Goal: Task Accomplishment & Management: Complete application form

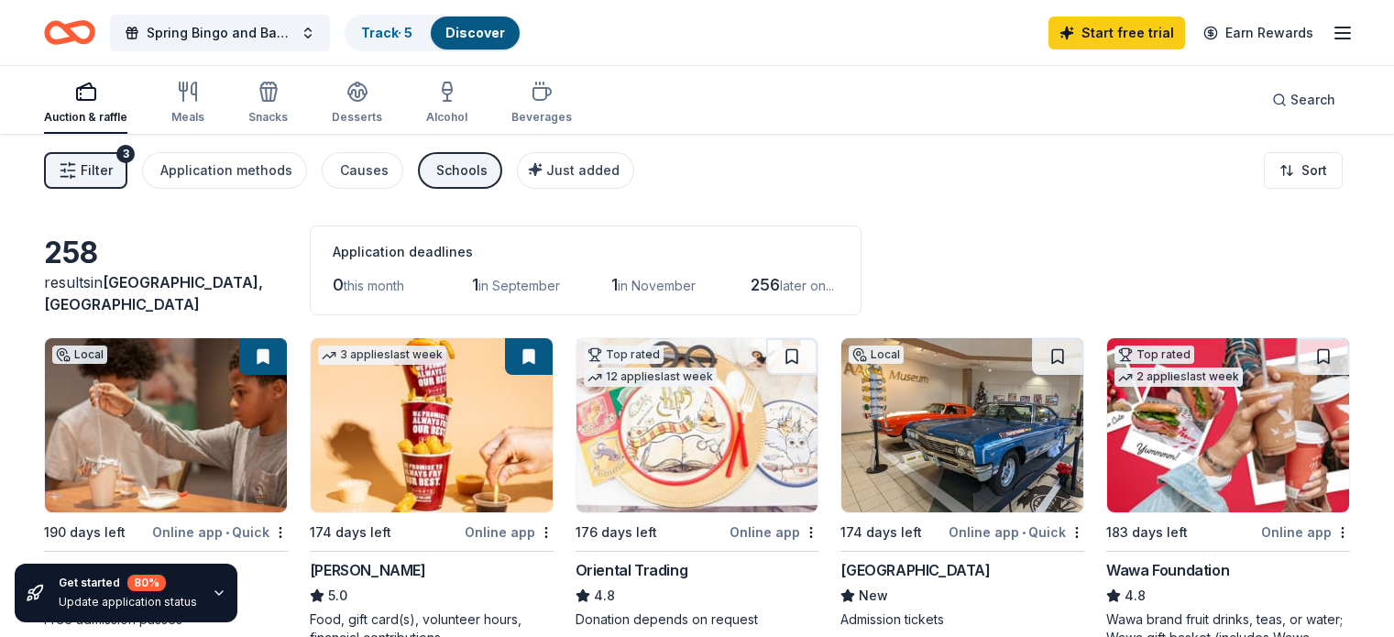
scroll to position [110, 0]
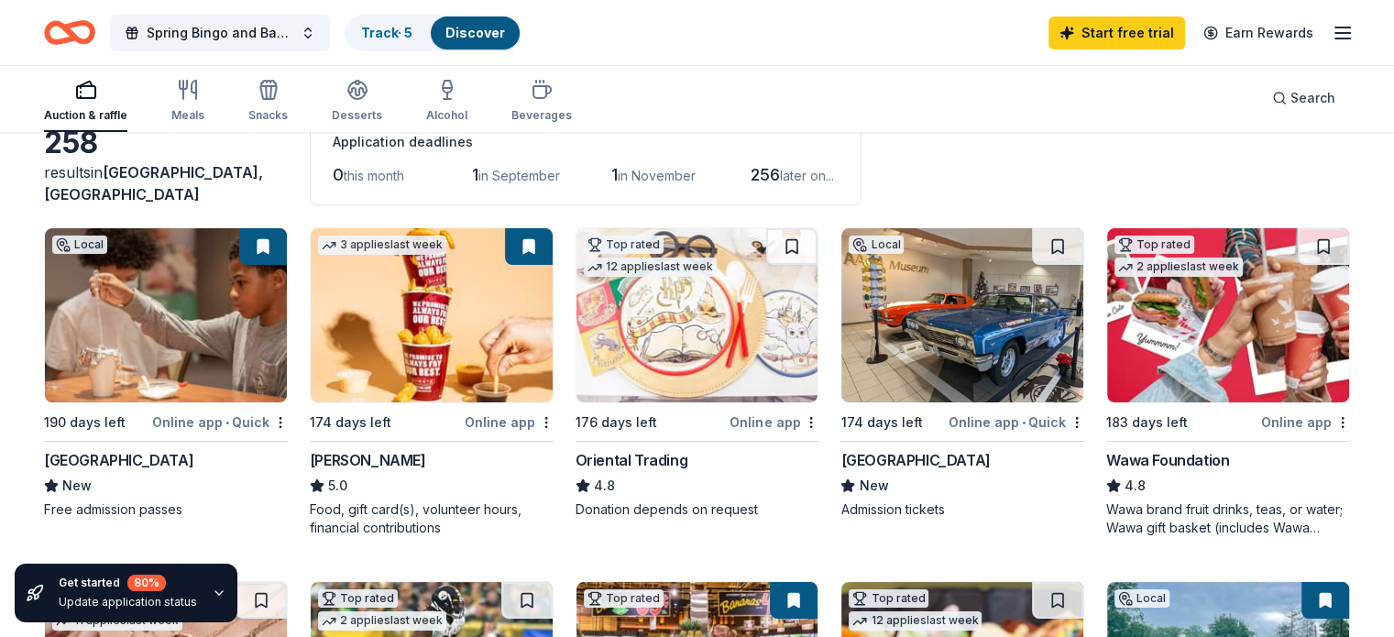
click at [887, 449] on div "[GEOGRAPHIC_DATA]" at bounding box center [914, 460] width 149 height 22
click at [1153, 455] on div "Wawa Foundation" at bounding box center [1167, 460] width 123 height 22
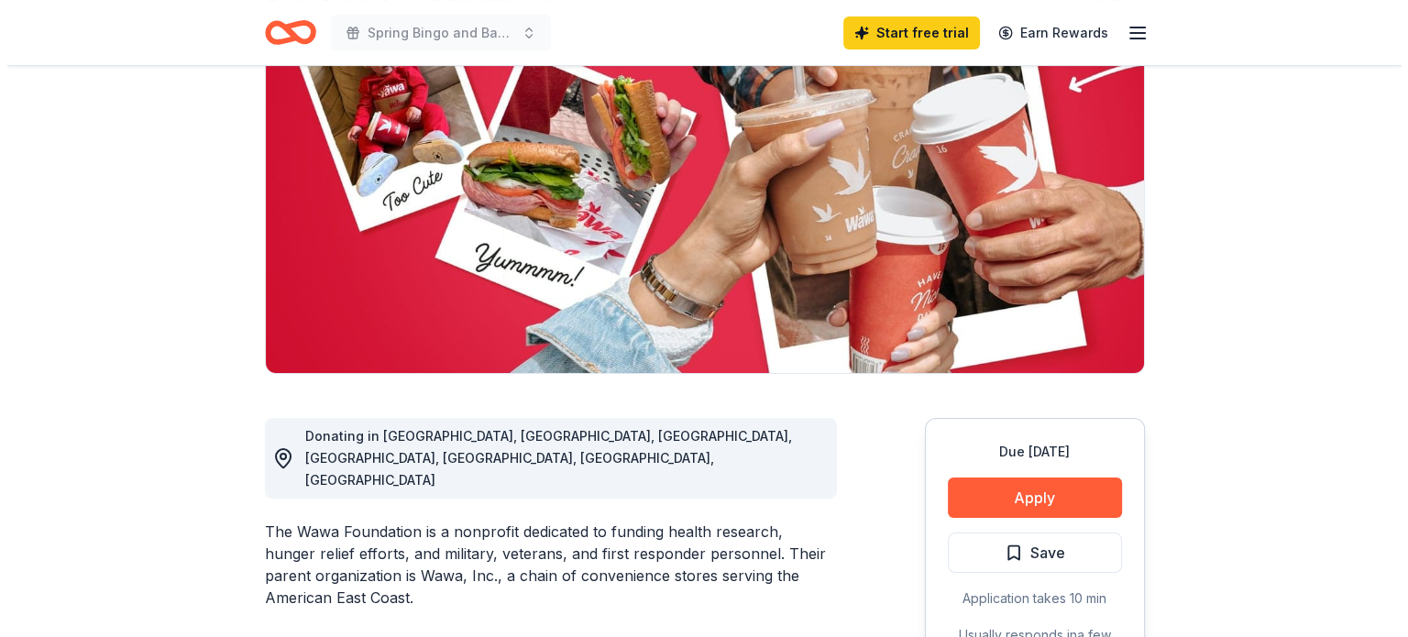
scroll to position [220, 0]
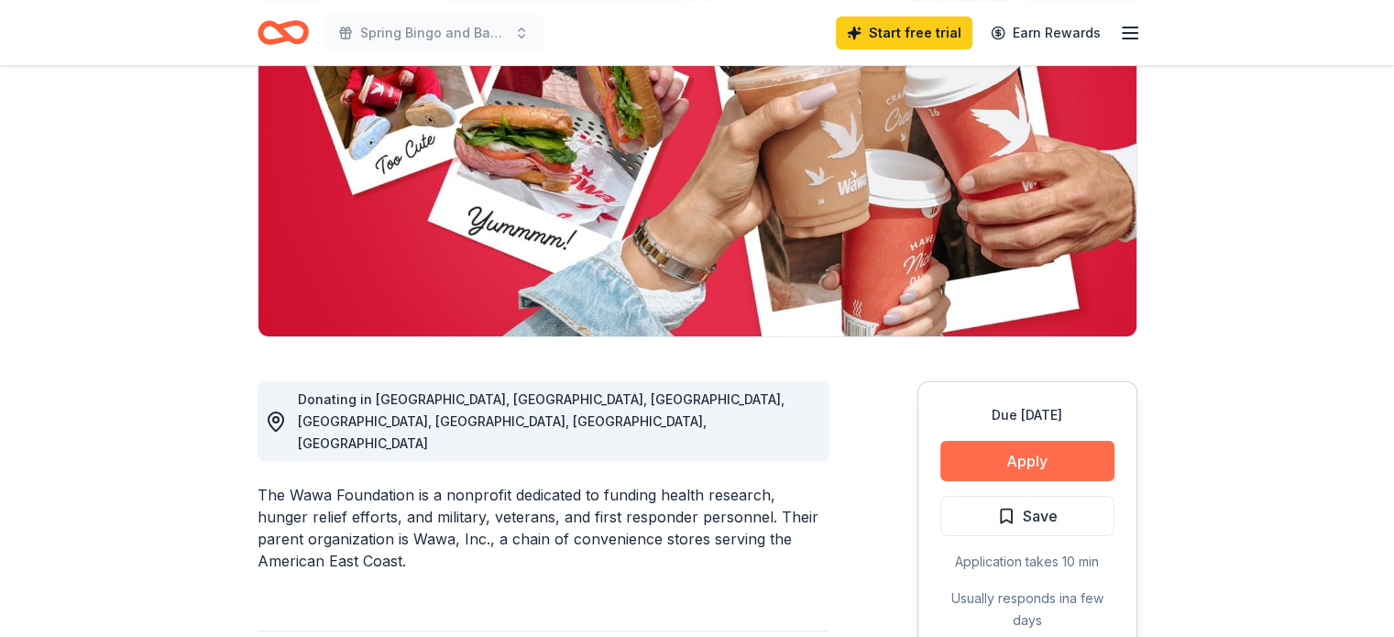
click at [1073, 466] on button "Apply" at bounding box center [1027, 461] width 174 height 40
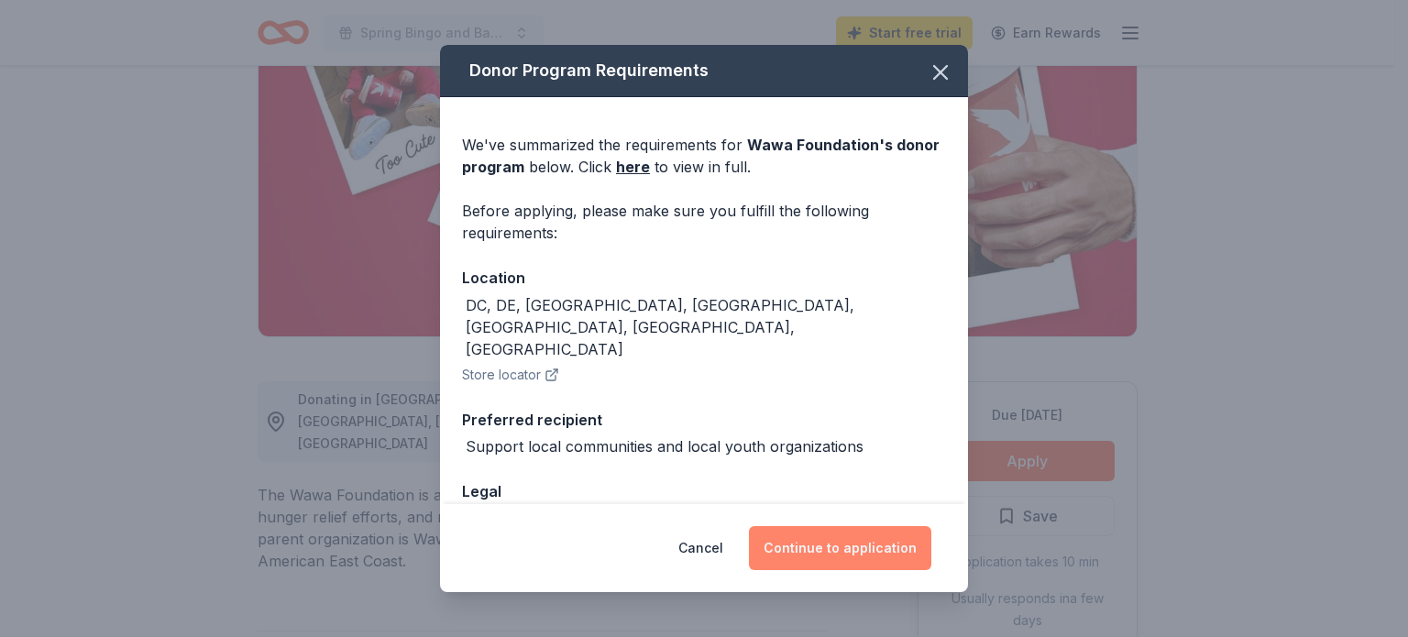
click at [894, 555] on button "Continue to application" at bounding box center [840, 548] width 182 height 44
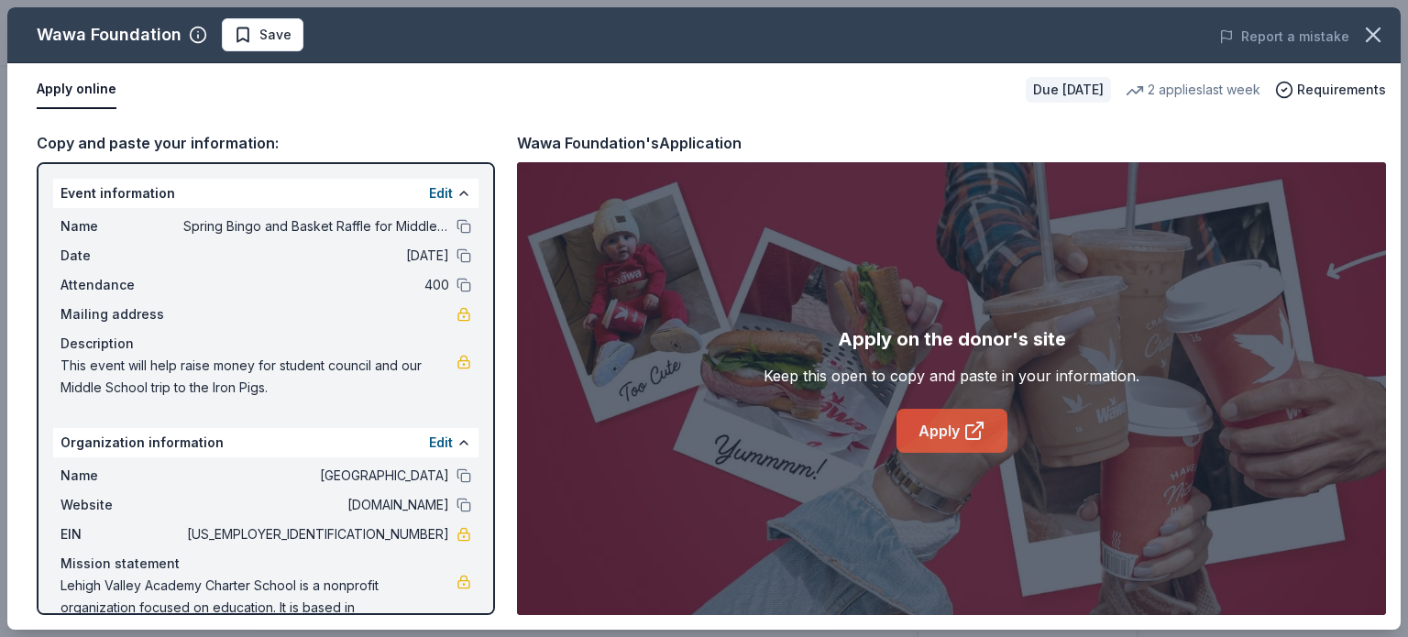
click at [977, 423] on icon at bounding box center [974, 431] width 22 height 22
